Goal: Task Accomplishment & Management: Manage account settings

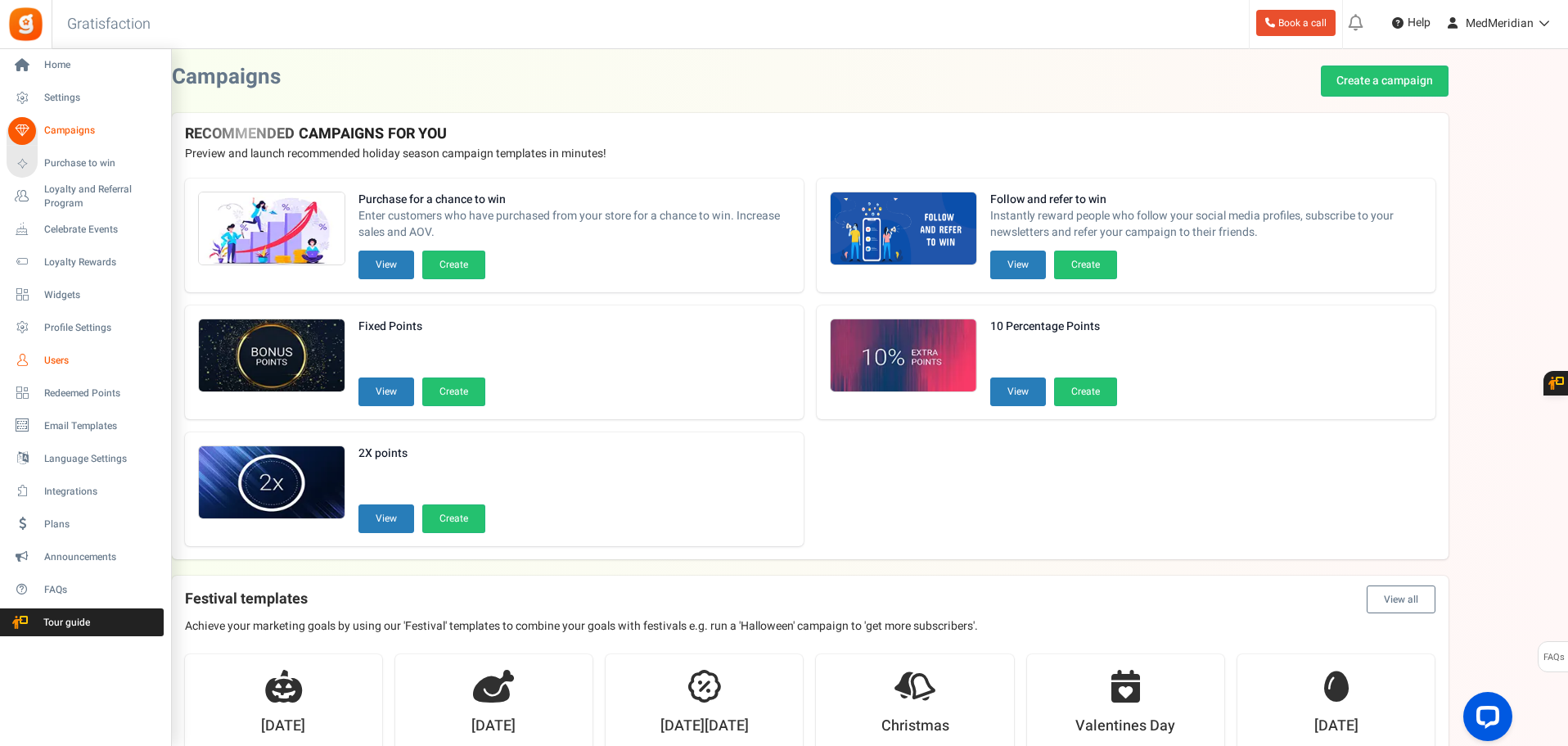
click at [70, 349] on link "Users" at bounding box center [85, 360] width 157 height 28
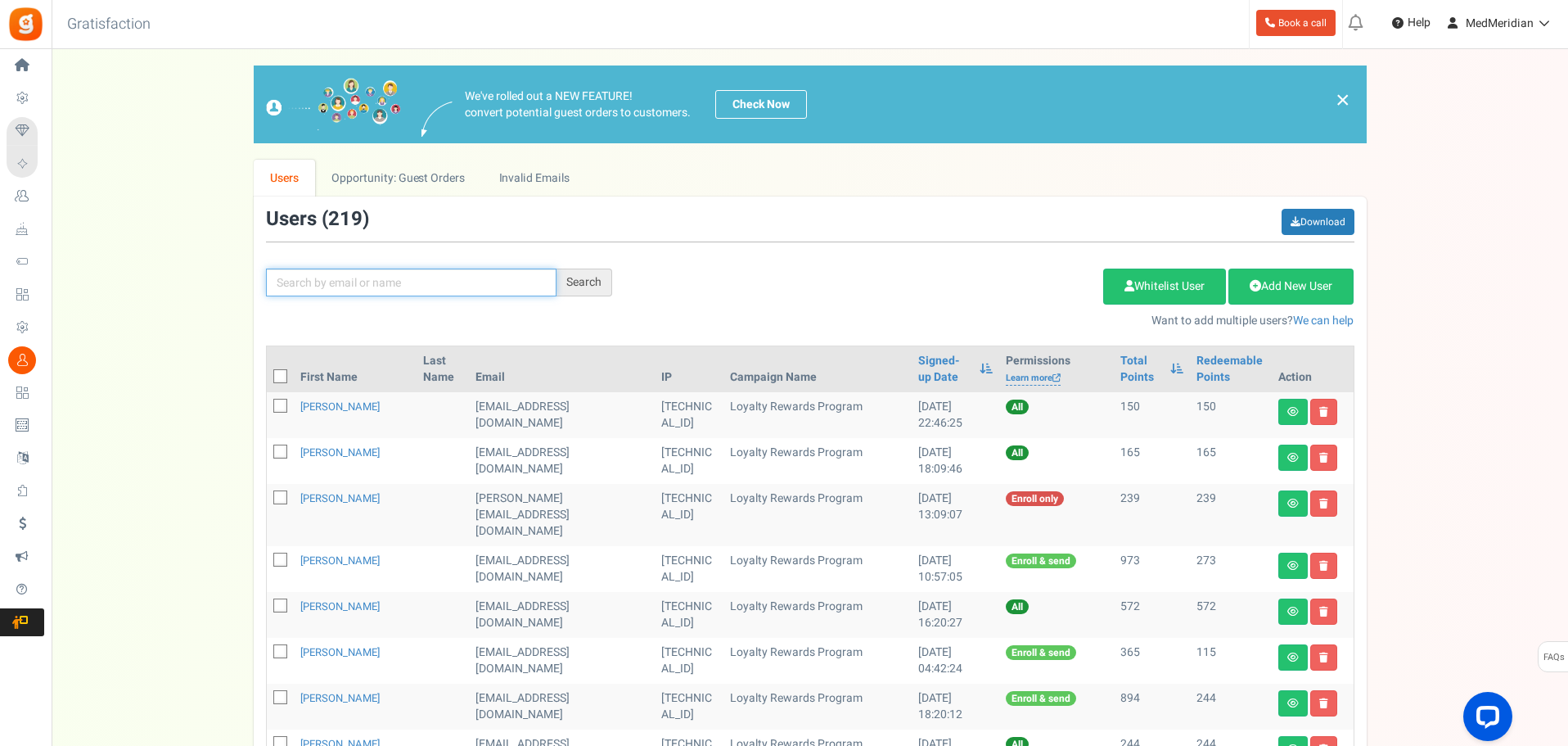
click at [390, 290] on input "text" at bounding box center [411, 282] width 291 height 28
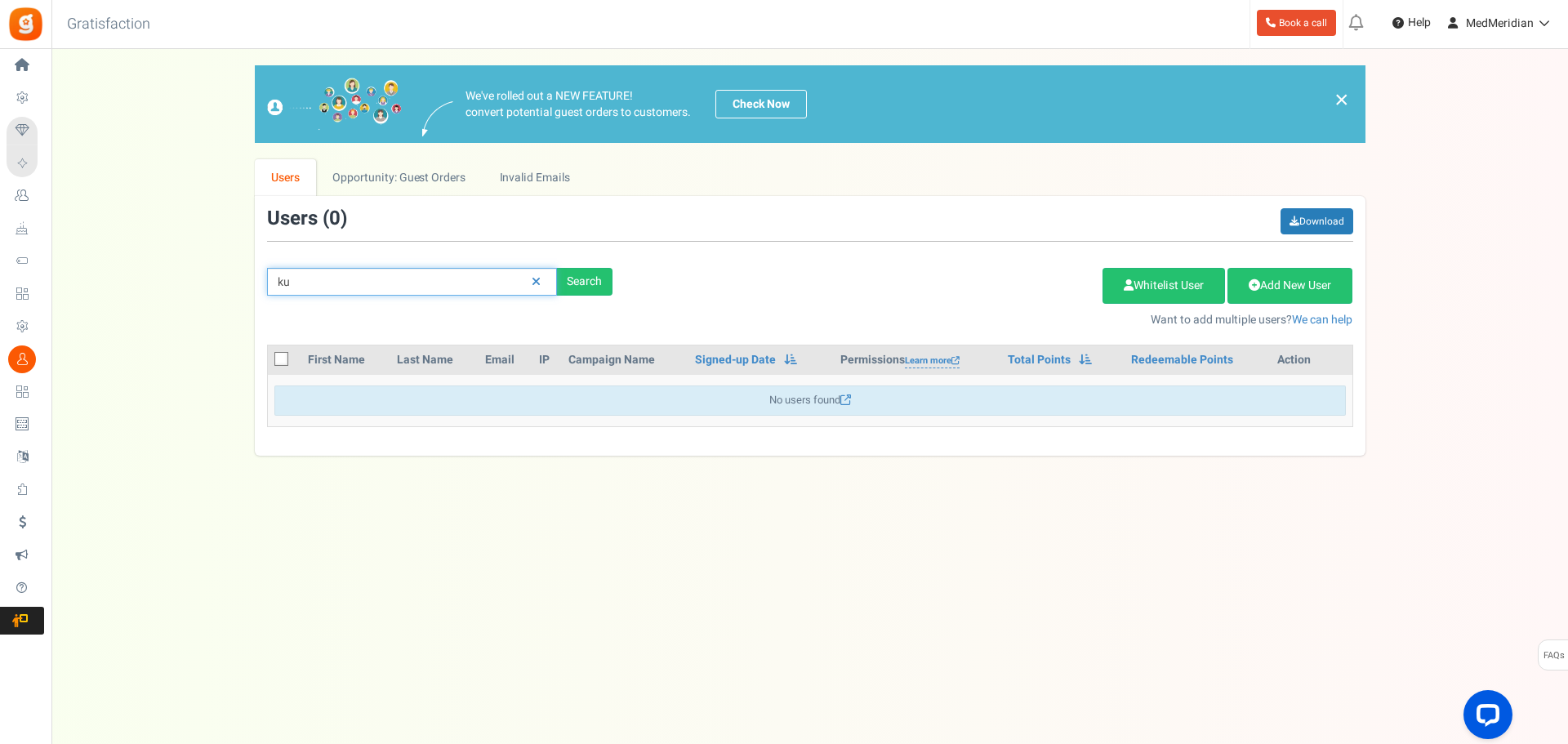
type input "k"
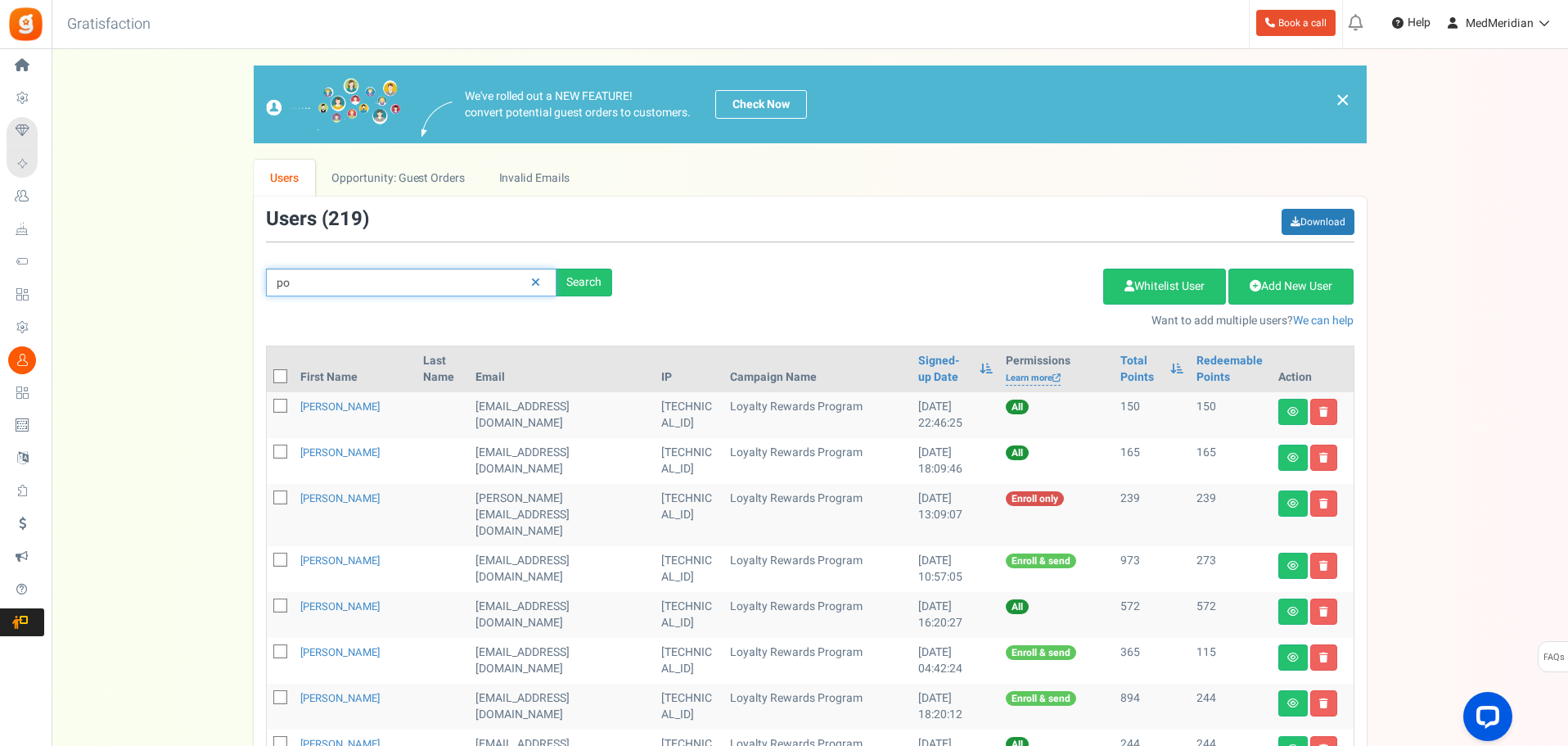
type input "p"
type input "kpod"
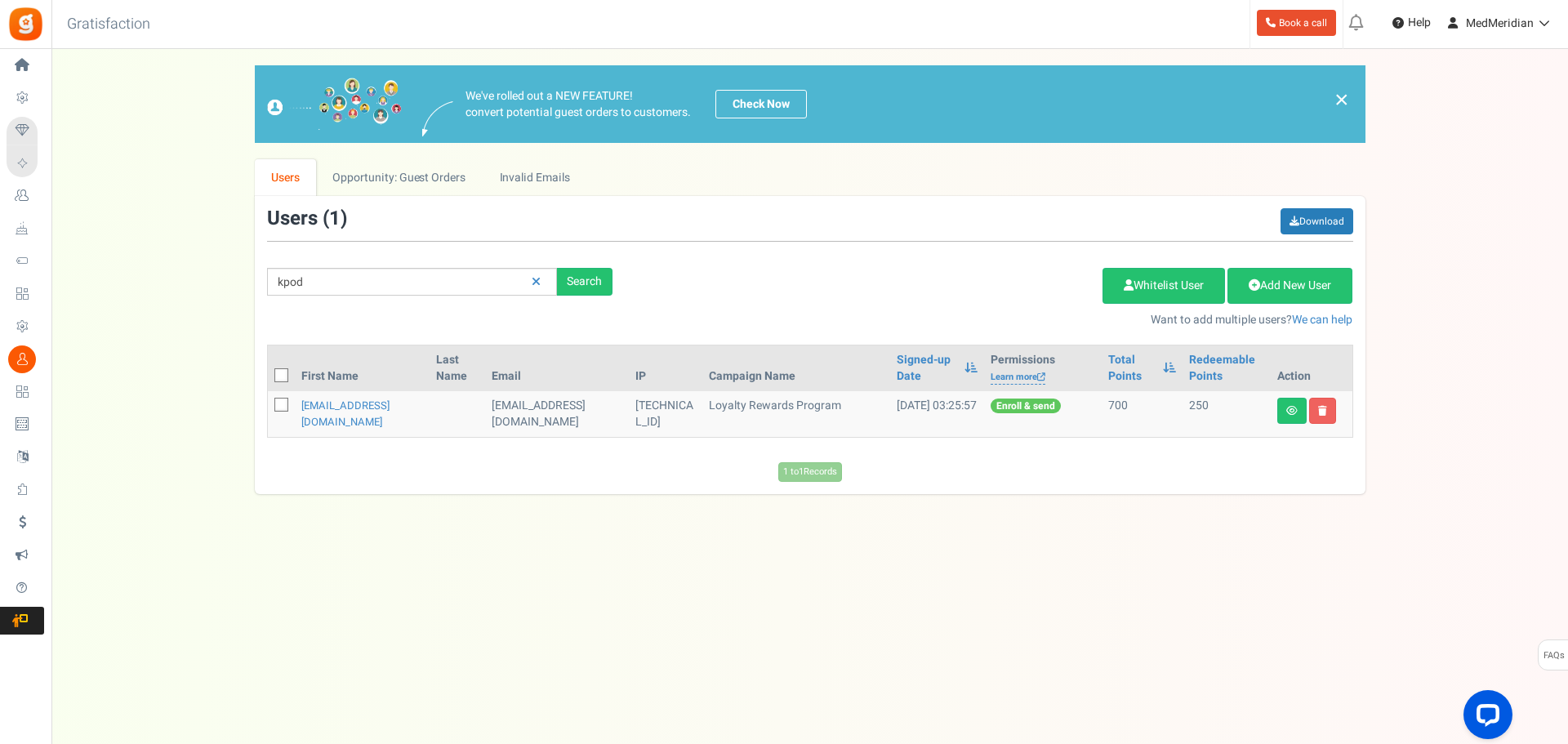
click at [286, 405] on icon at bounding box center [282, 406] width 11 height 11
click at [268, 405] on input "checkbox" at bounding box center [264, 407] width 11 height 11
click at [285, 406] on icon at bounding box center [281, 404] width 13 height 13
click at [268, 406] on input "checkbox" at bounding box center [264, 407] width 11 height 11
checkbox input "false"
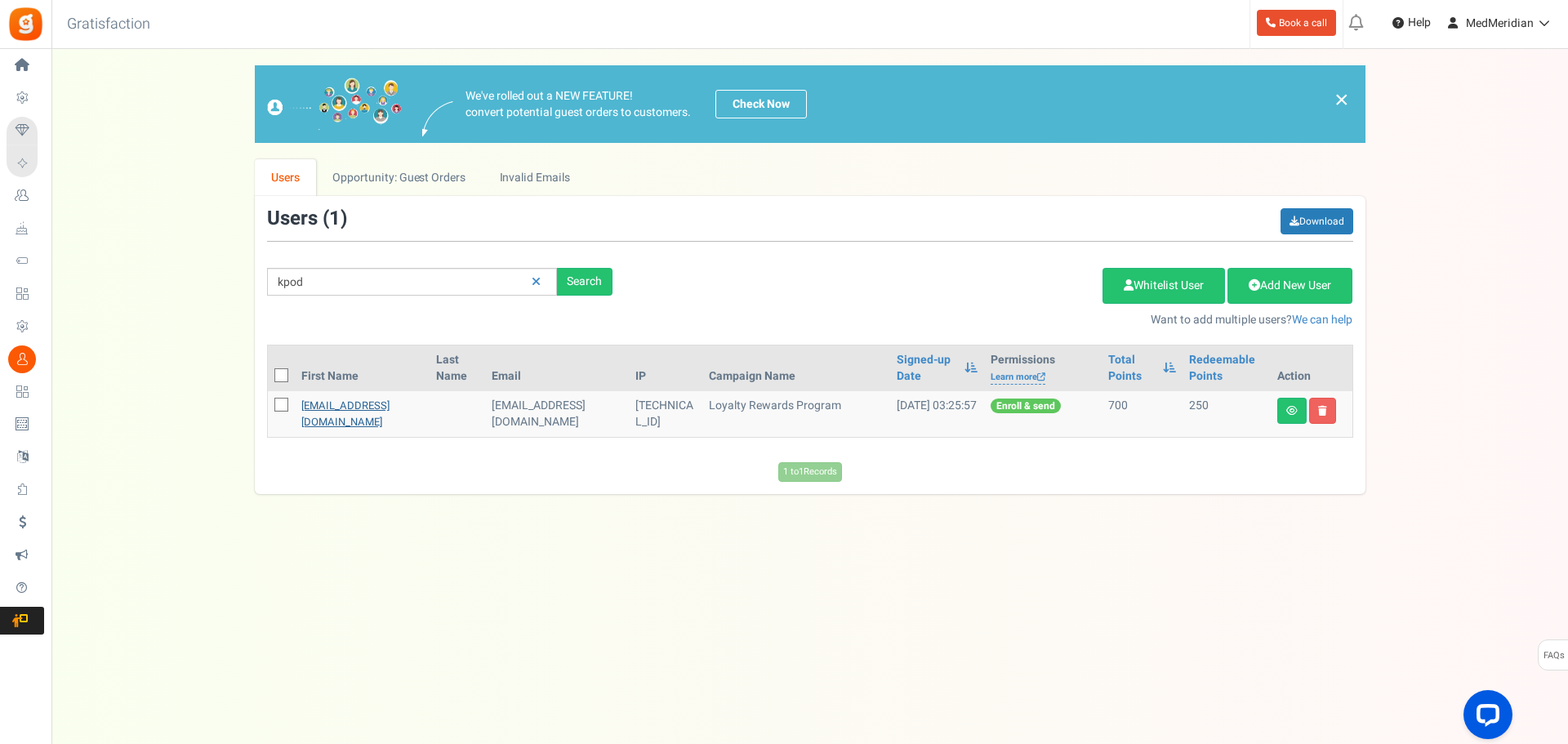
click at [319, 404] on link "[EMAIL_ADDRESS][DOMAIN_NAME]" at bounding box center [346, 413] width 88 height 31
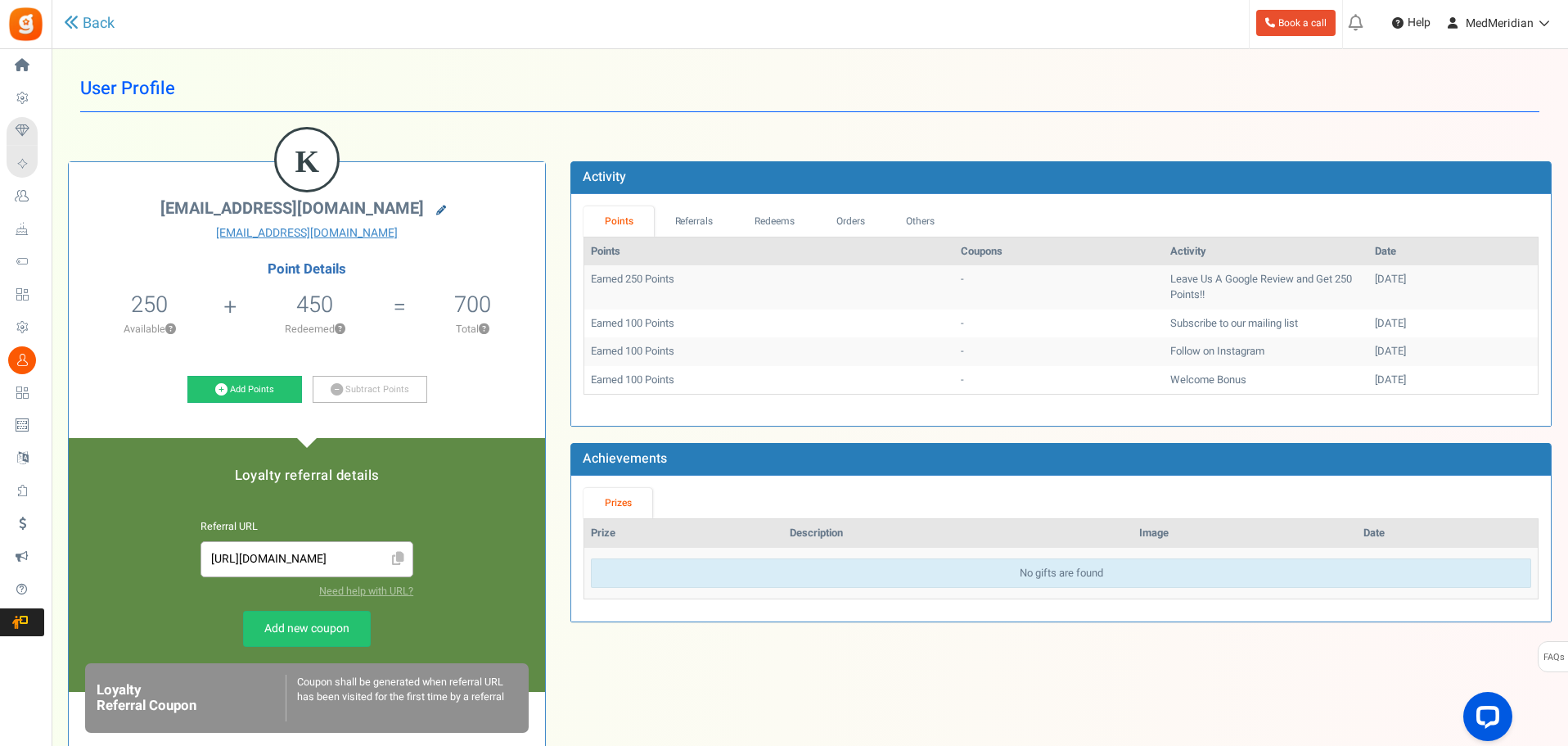
click at [436, 209] on icon at bounding box center [441, 210] width 10 height 10
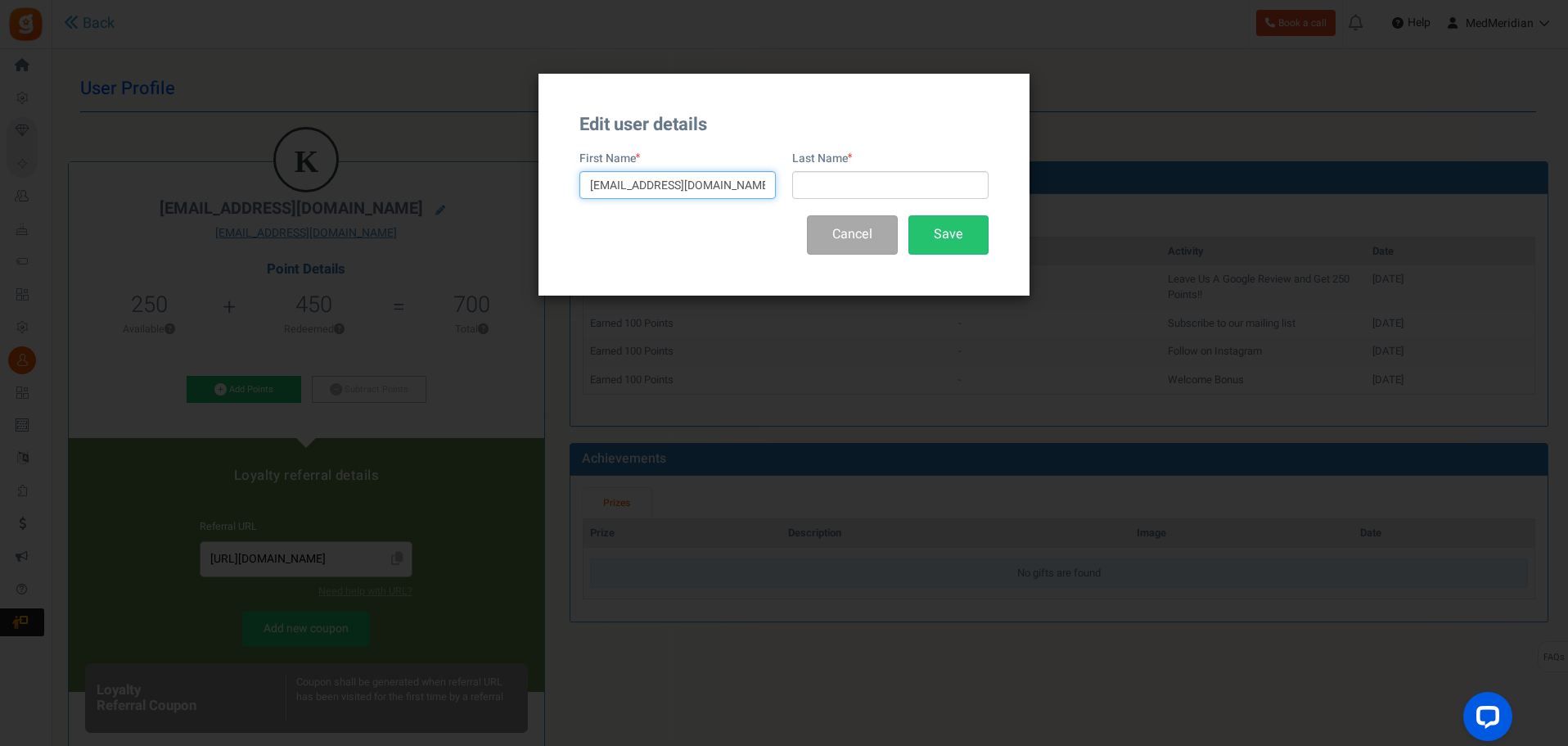
click at [715, 186] on input "[EMAIL_ADDRESS][DOMAIN_NAME]" at bounding box center [677, 184] width 196 height 28
click at [719, 186] on input "[EMAIL_ADDRESS][DOMAIN_NAME]" at bounding box center [677, 184] width 196 height 28
type input "[PERSON_NAME]"
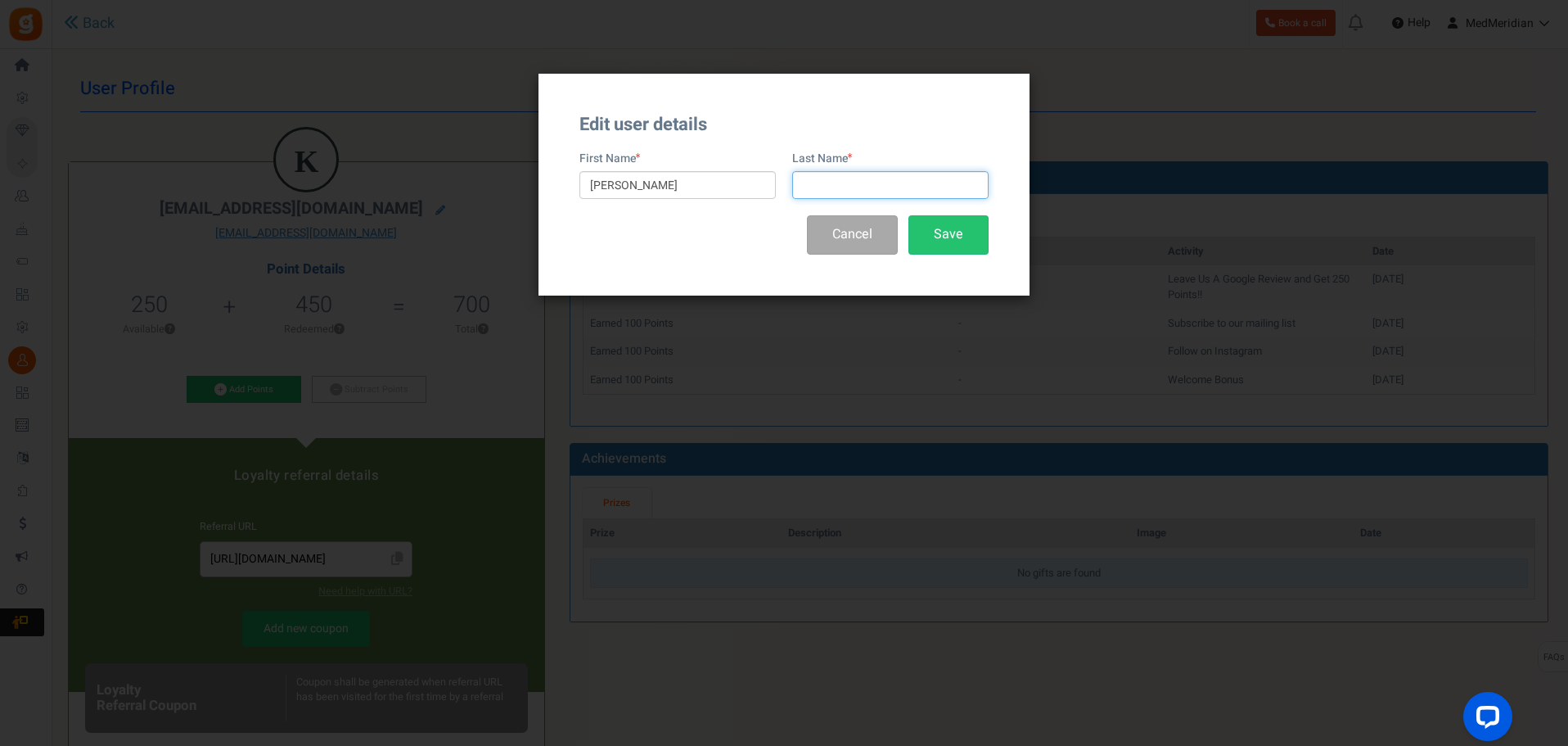
click at [856, 184] on input "text" at bounding box center [891, 184] width 196 height 28
type input "Podlipsky"
click at [937, 242] on button "Save" at bounding box center [948, 234] width 80 height 39
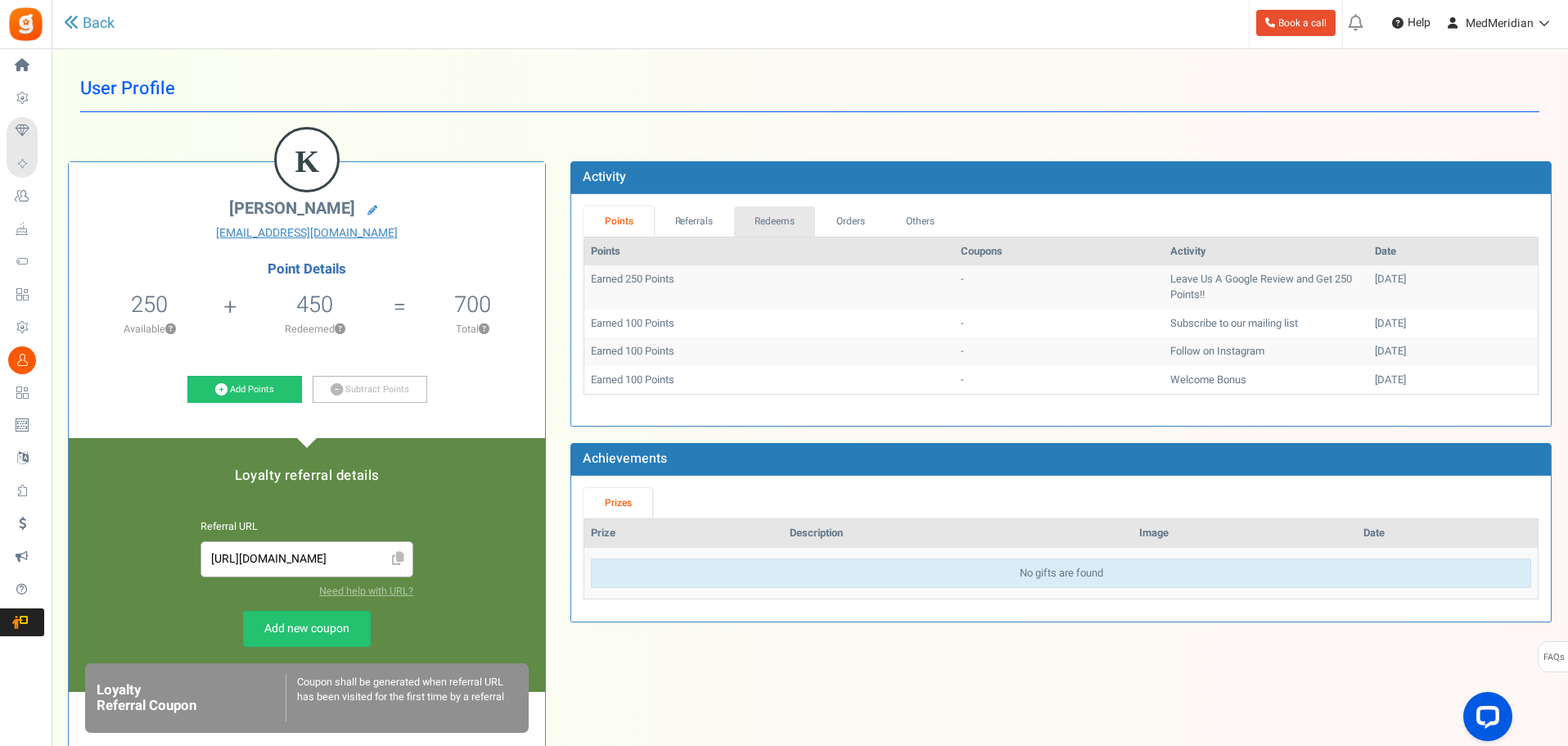
click at [750, 222] on link "Redeems" at bounding box center [775, 221] width 82 height 31
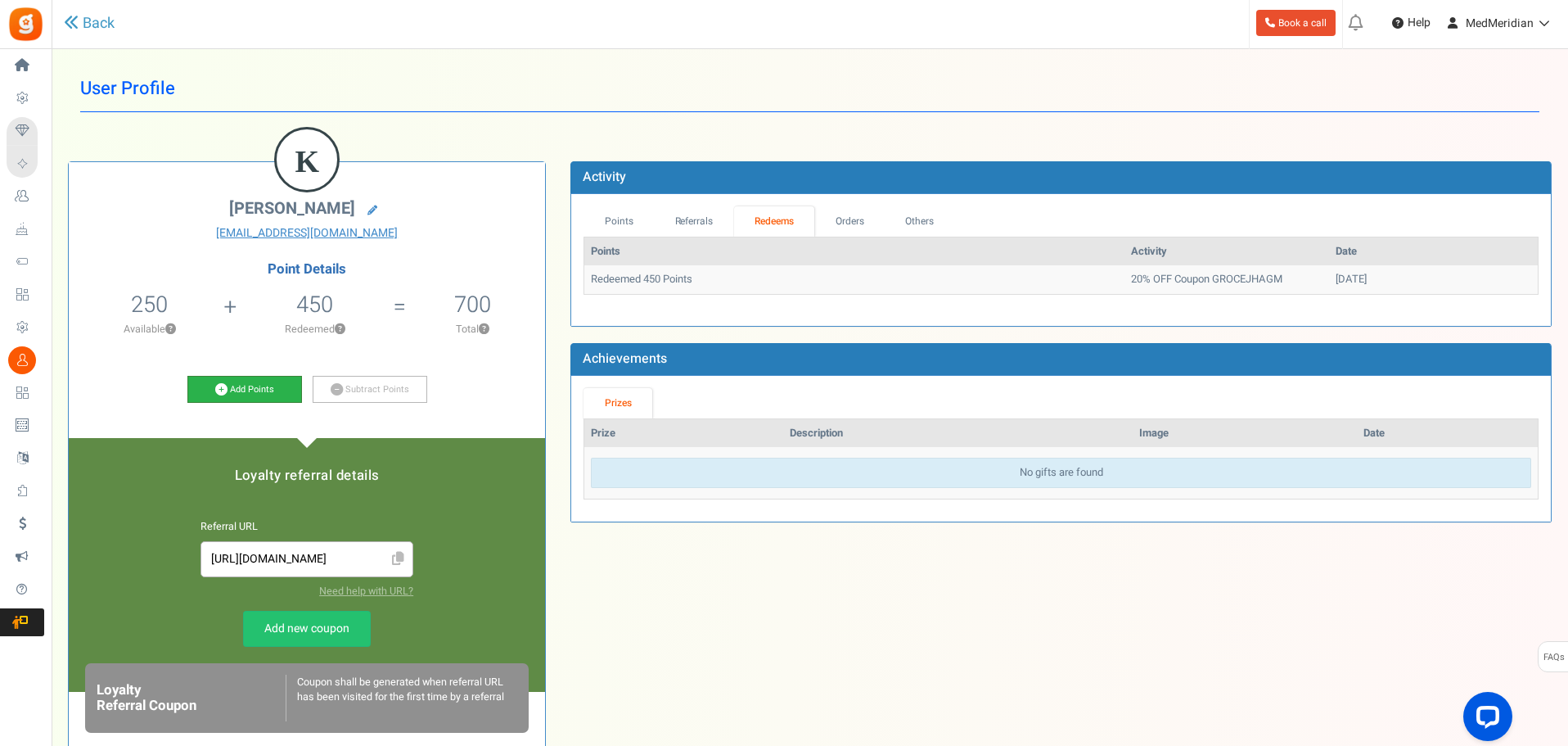
click at [263, 393] on link "Add Points" at bounding box center [244, 390] width 114 height 28
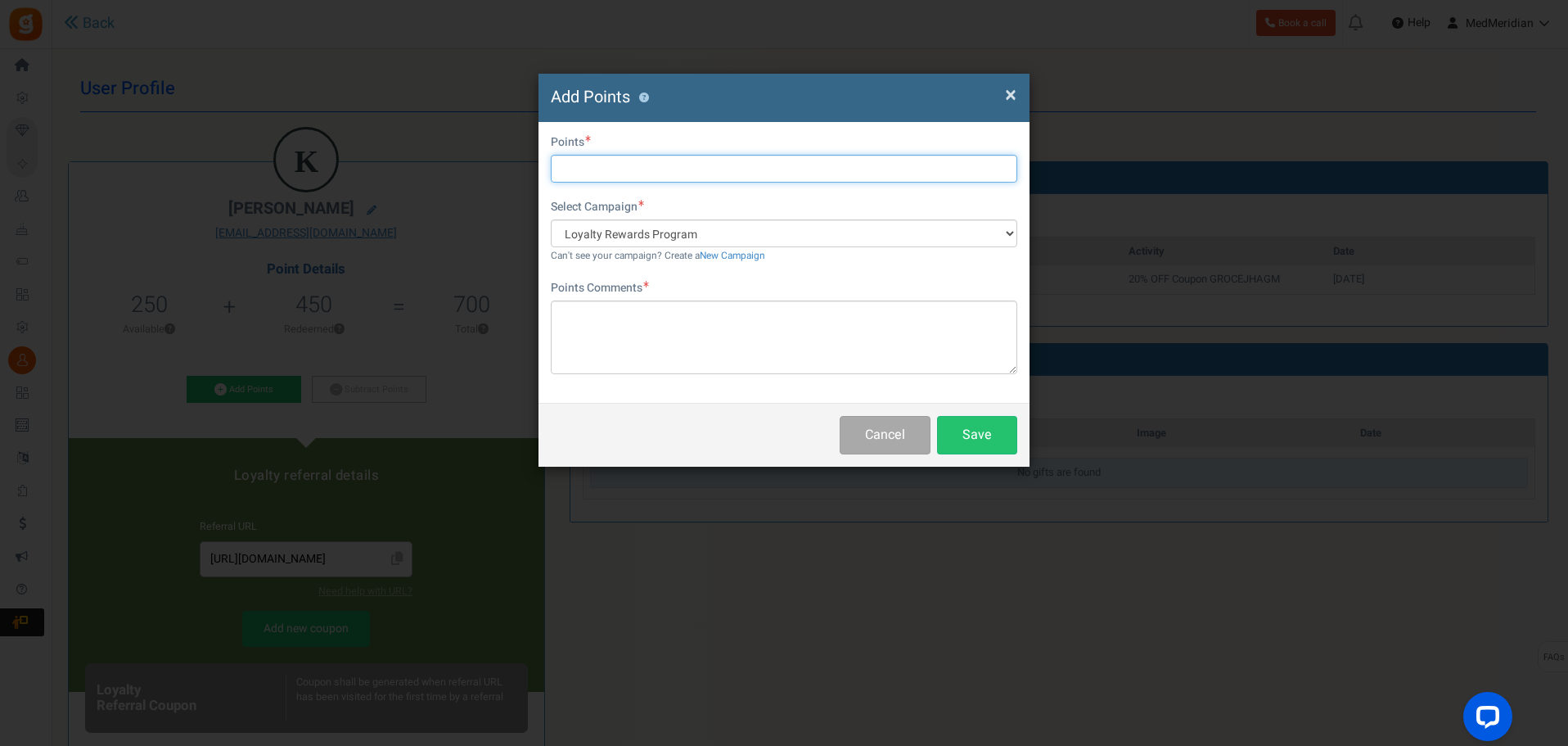
click at [628, 173] on input "text" at bounding box center [784, 168] width 467 height 28
type input "450"
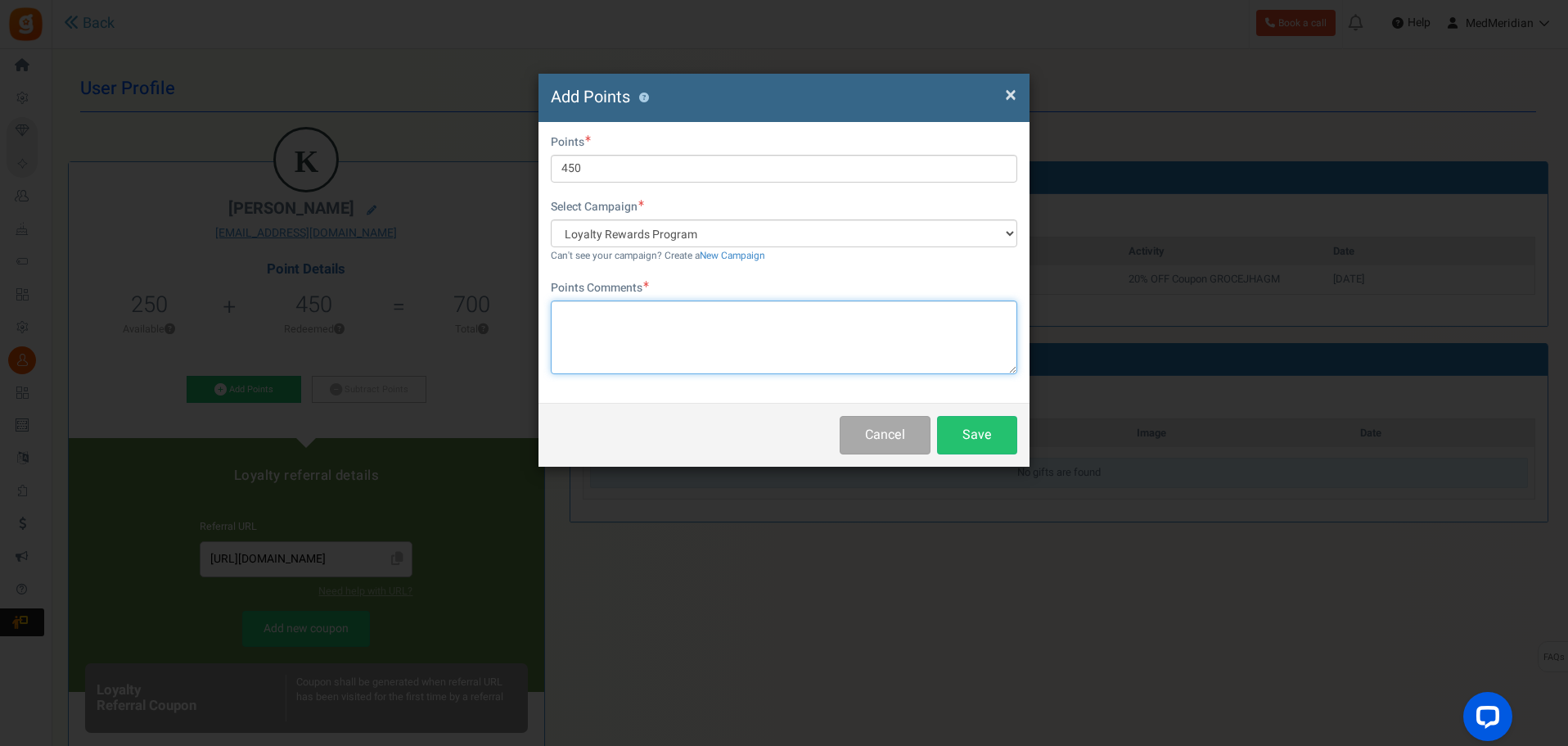
click at [632, 323] on textarea at bounding box center [784, 337] width 467 height 74
type textarea "From refunded order # MUMLC."
click at [981, 448] on button "Save" at bounding box center [977, 435] width 80 height 39
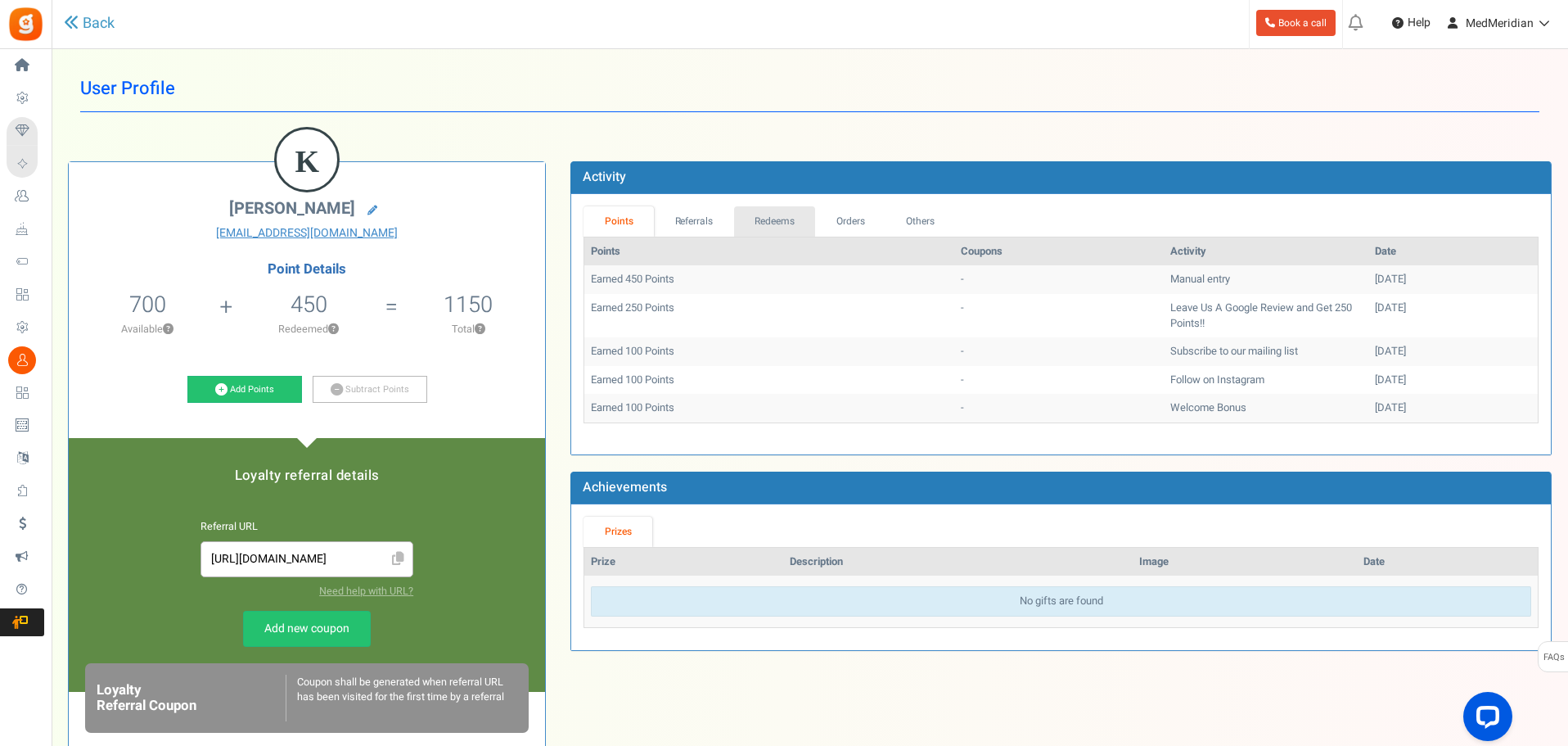
click at [783, 221] on link "Redeems" at bounding box center [775, 221] width 82 height 31
